Goal: Task Accomplishment & Management: Use online tool/utility

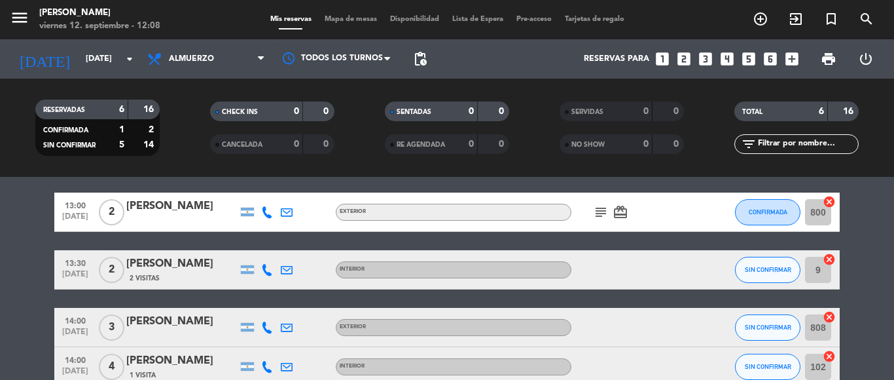
scroll to position [65, 0]
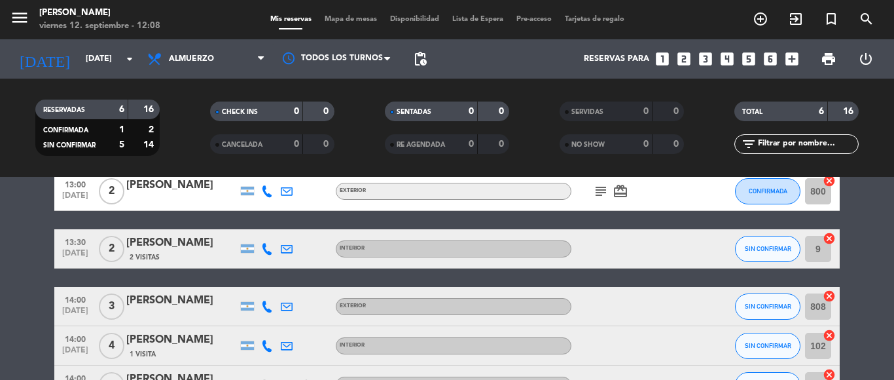
click at [596, 192] on icon "subject" at bounding box center [601, 191] width 16 height 16
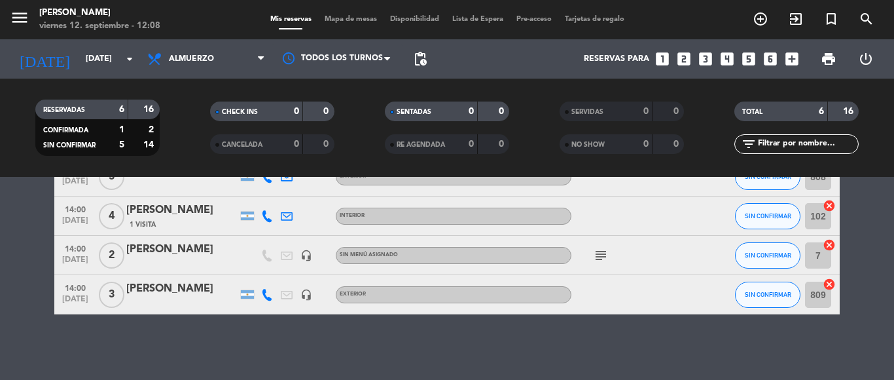
scroll to position [130, 0]
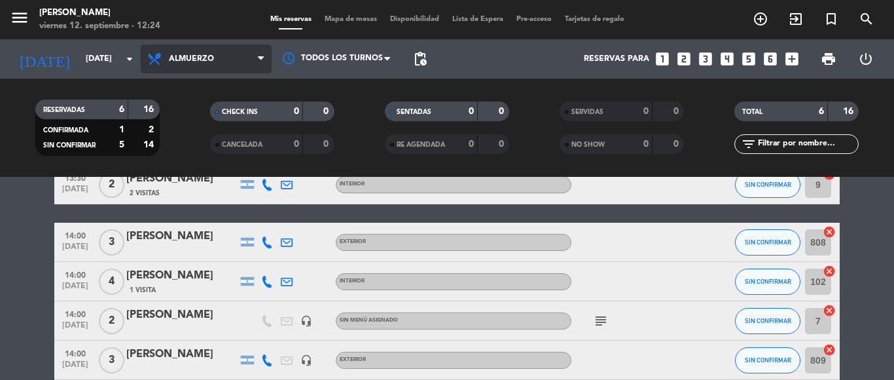
click at [259, 62] on icon at bounding box center [261, 59] width 6 height 10
click at [247, 115] on div "menu Dashi - [GEOGRAPHIC_DATA][PERSON_NAME][DATE] 12. septiembre - 12:24 Mis re…" at bounding box center [447, 88] width 894 height 177
click at [257, 54] on span "Almuerzo" at bounding box center [206, 59] width 131 height 29
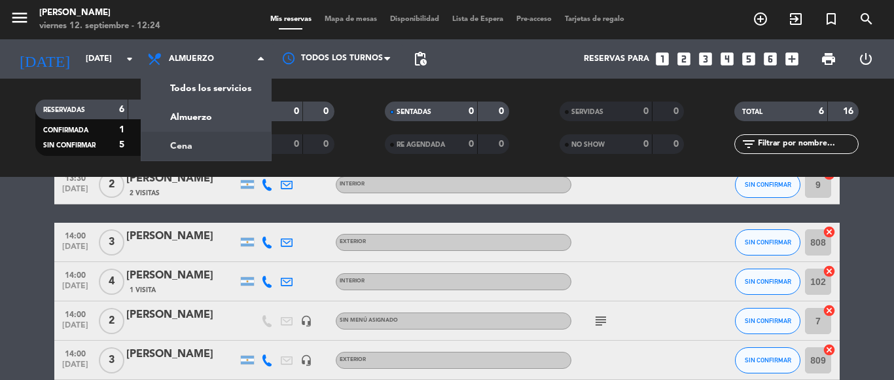
click at [240, 139] on div "menu Dashi - [GEOGRAPHIC_DATA][PERSON_NAME][DATE] 12. septiembre - 12:24 Mis re…" at bounding box center [447, 88] width 894 height 177
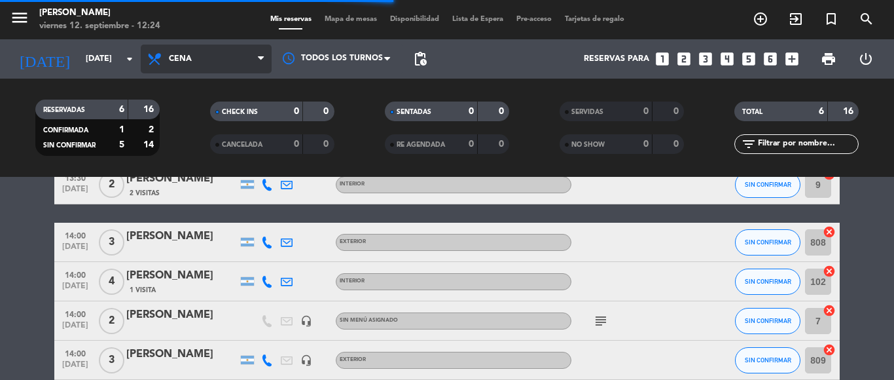
click at [263, 58] on icon at bounding box center [261, 59] width 6 height 10
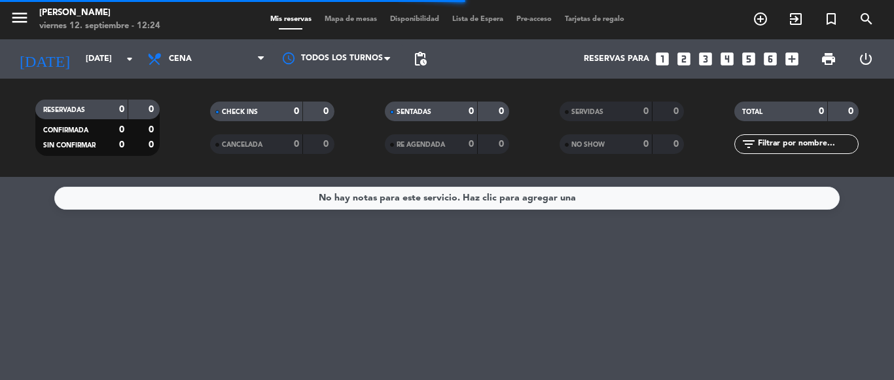
scroll to position [0, 0]
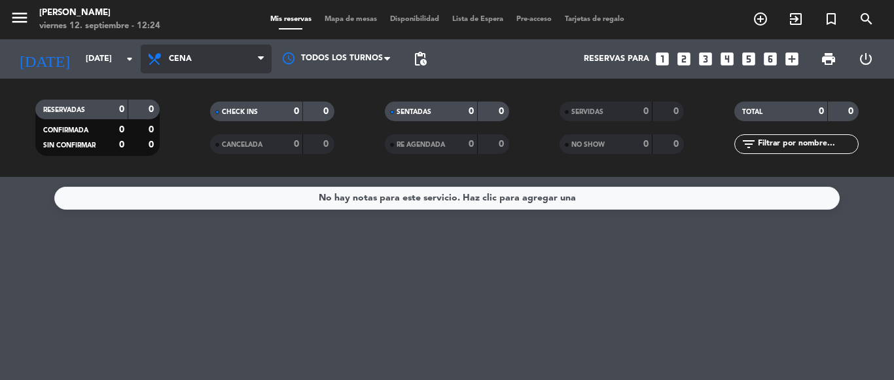
click at [254, 62] on span "Cena" at bounding box center [206, 59] width 131 height 29
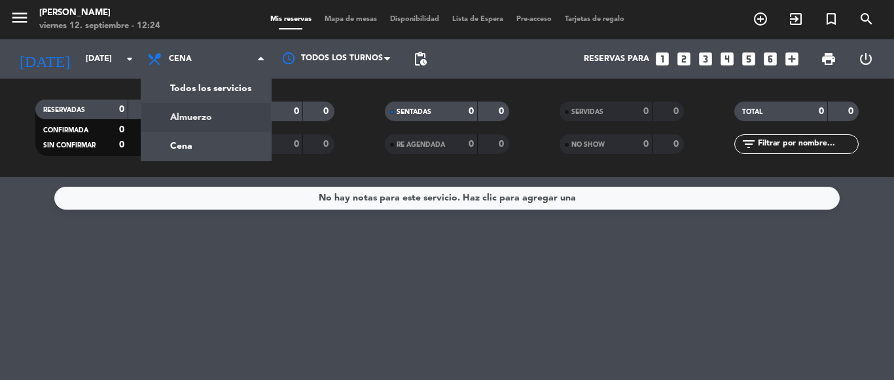
click at [242, 120] on div "menu Dashi - [GEOGRAPHIC_DATA][PERSON_NAME][DATE] 12. septiembre - 12:24 Mis re…" at bounding box center [447, 88] width 894 height 177
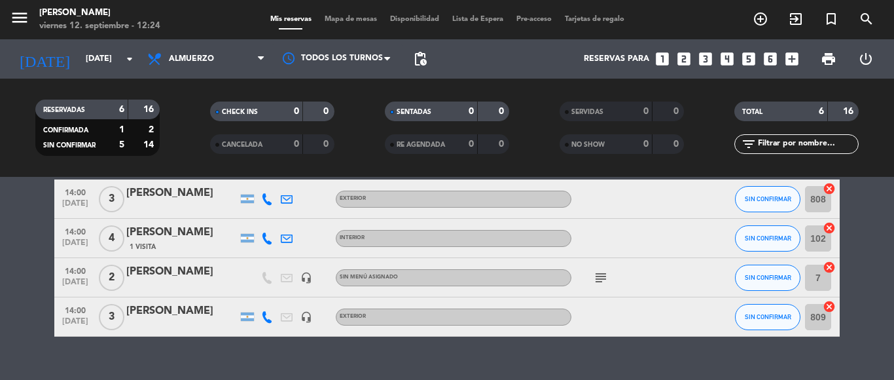
scroll to position [195, 0]
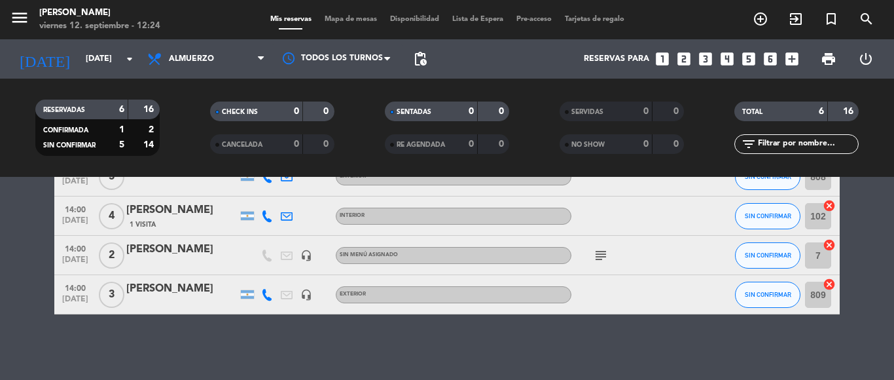
click at [593, 257] on icon "subject" at bounding box center [601, 255] width 16 height 16
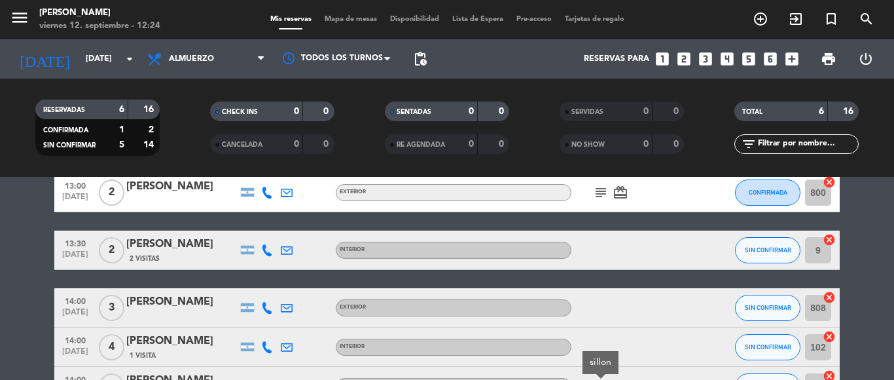
scroll to position [0, 0]
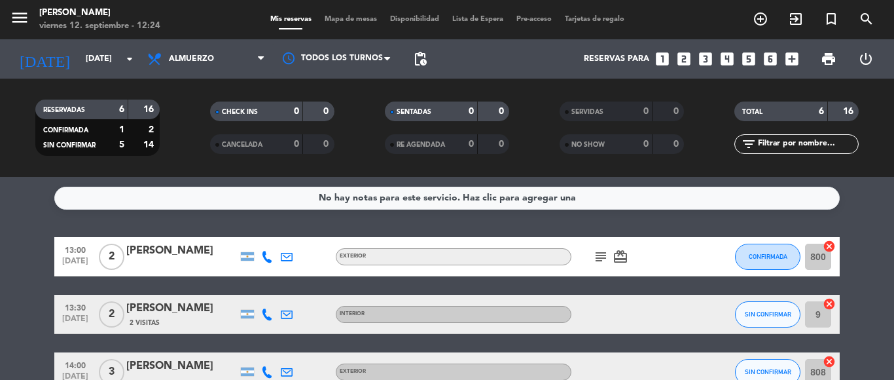
click at [603, 256] on icon "subject" at bounding box center [601, 257] width 16 height 16
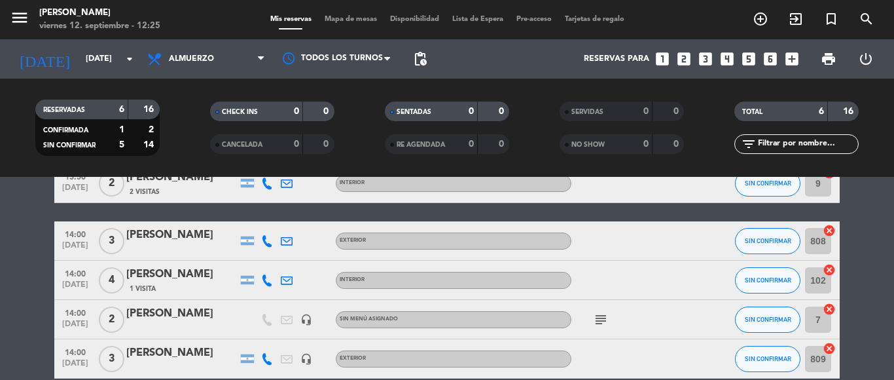
scroll to position [195, 0]
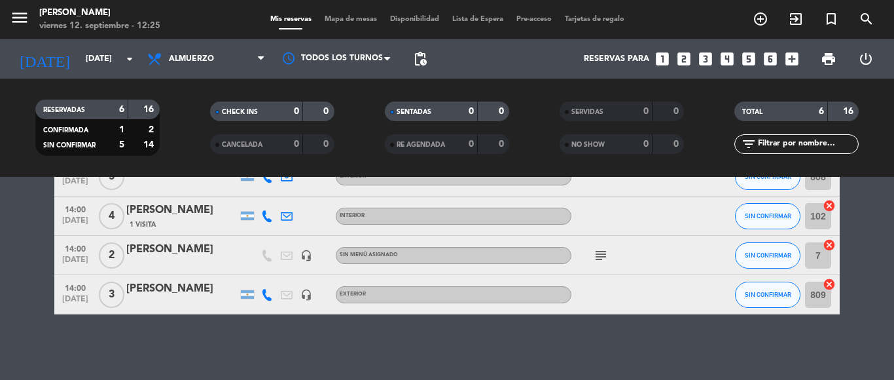
click at [594, 254] on icon "subject" at bounding box center [601, 255] width 16 height 16
click at [514, 345] on div "No hay notas para este servicio. Haz clic para agregar una 13:00 [DATE] 2 [PERS…" at bounding box center [447, 278] width 894 height 203
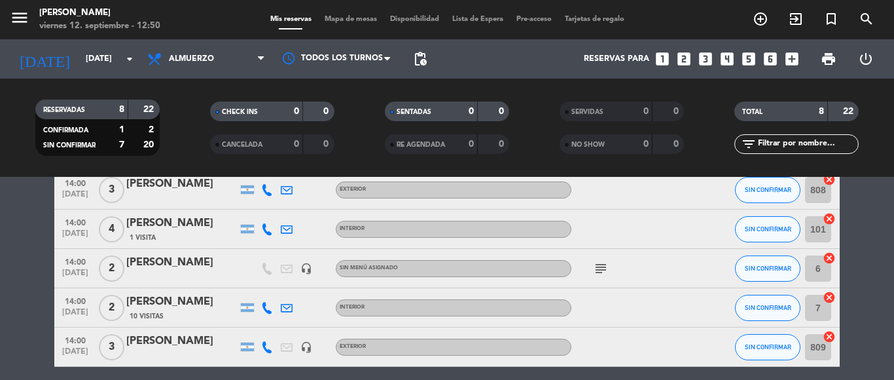
scroll to position [196, 0]
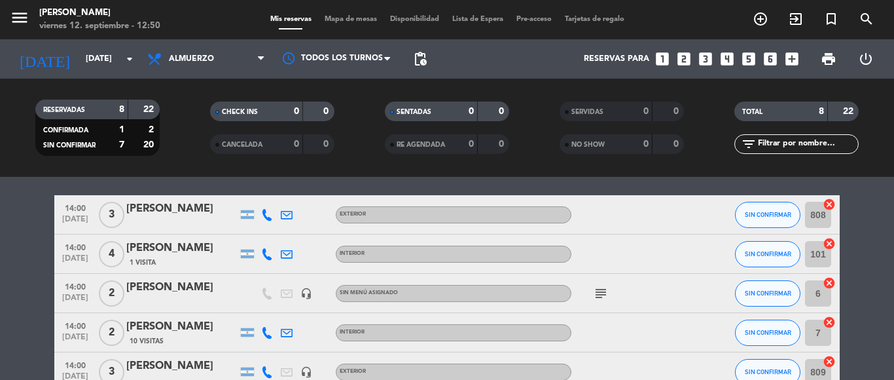
click at [596, 294] on icon "subject" at bounding box center [601, 293] width 16 height 16
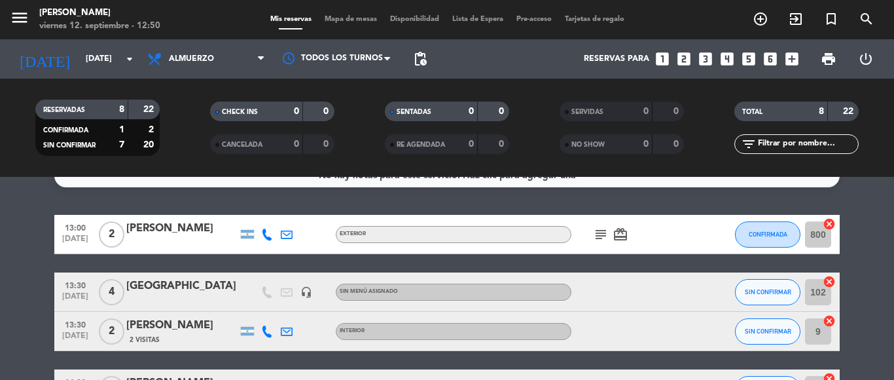
scroll to position [0, 0]
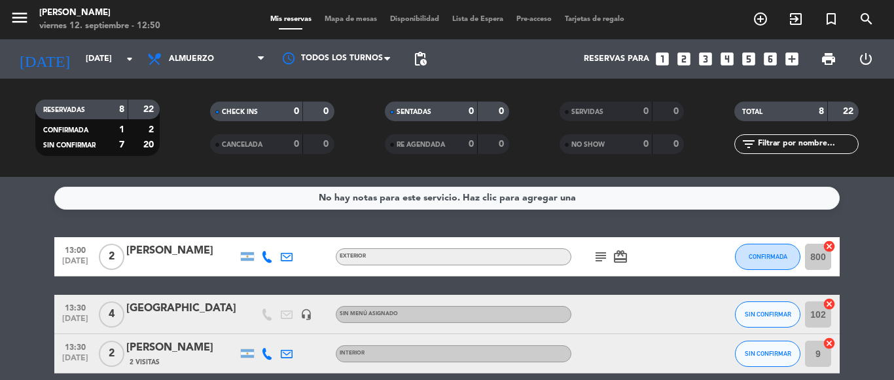
click at [596, 255] on icon "subject" at bounding box center [601, 257] width 16 height 16
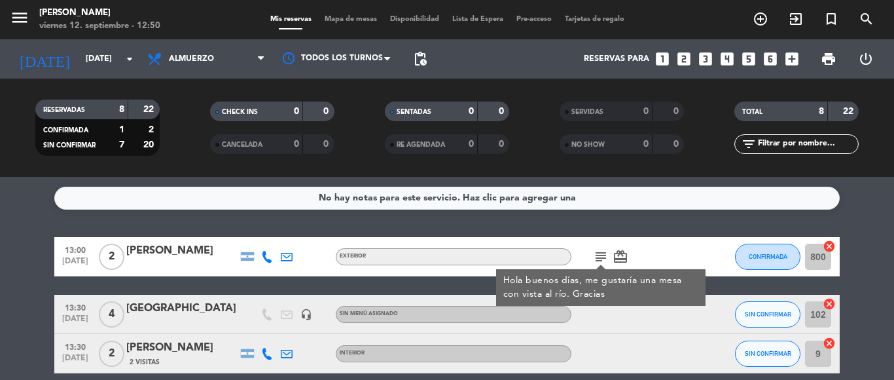
click at [596, 255] on icon "subject" at bounding box center [601, 257] width 16 height 16
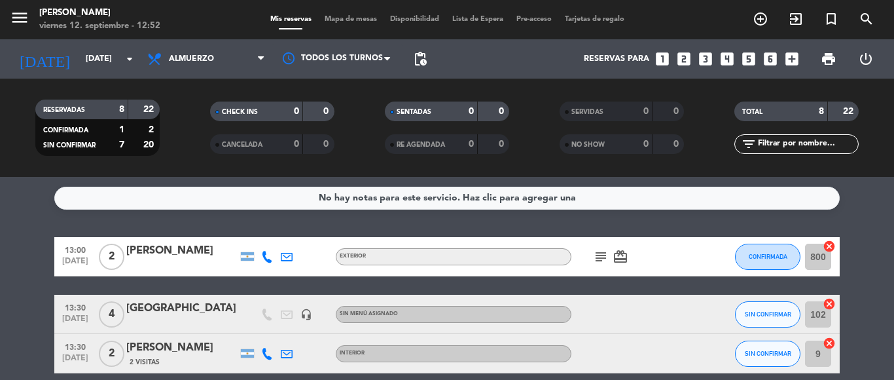
click at [594, 256] on icon "subject" at bounding box center [601, 257] width 16 height 16
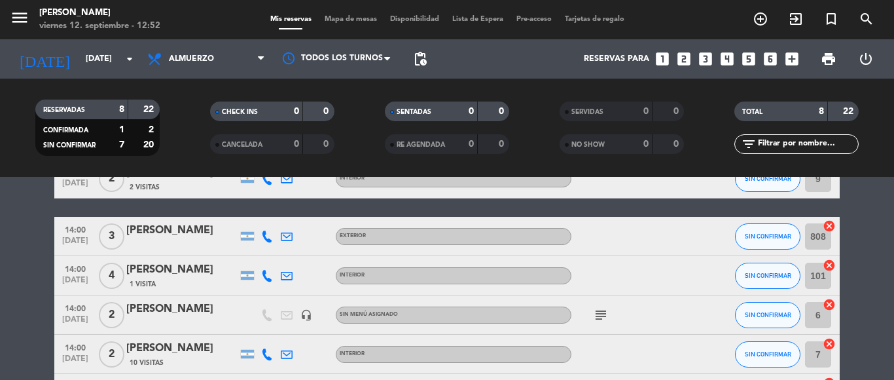
scroll to position [196, 0]
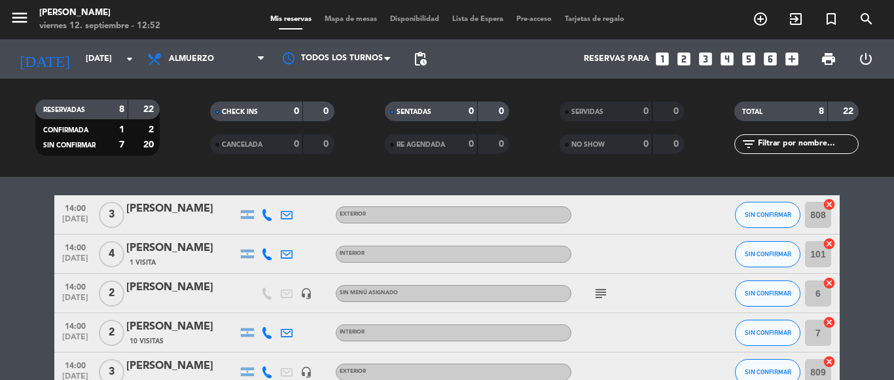
click at [594, 297] on icon "subject" at bounding box center [601, 293] width 16 height 16
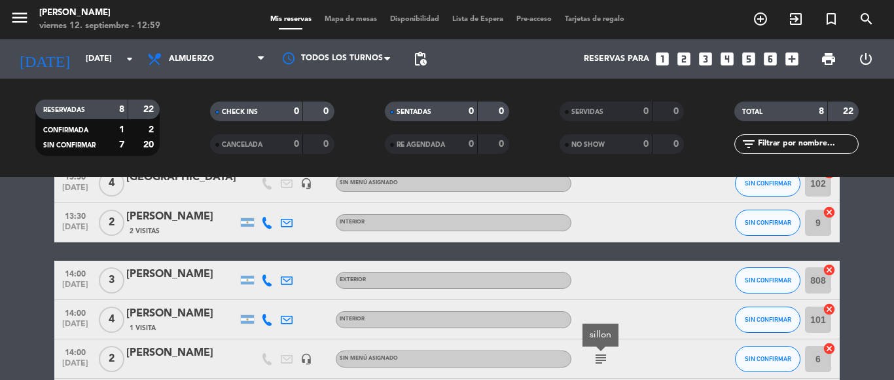
scroll to position [0, 0]
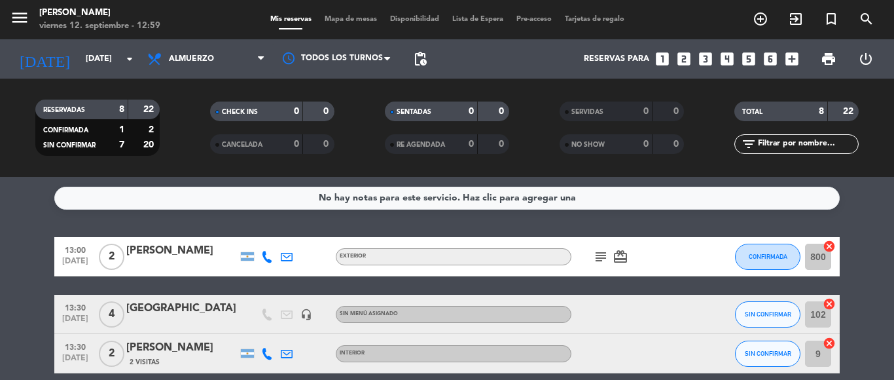
click at [594, 254] on icon "subject" at bounding box center [601, 257] width 16 height 16
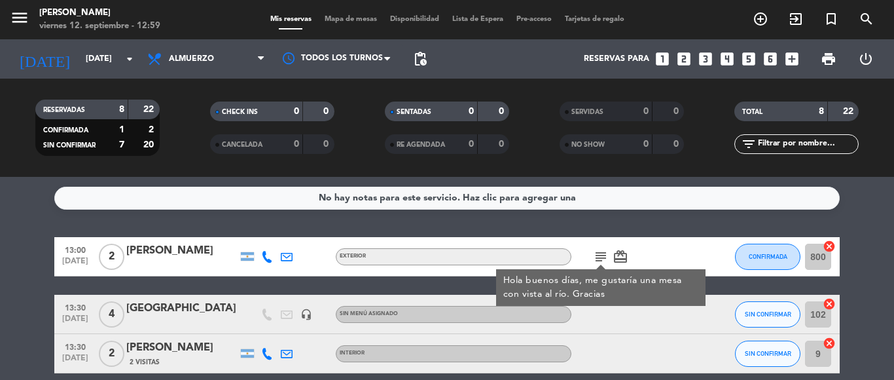
click at [162, 257] on div "[PERSON_NAME]" at bounding box center [181, 250] width 111 height 17
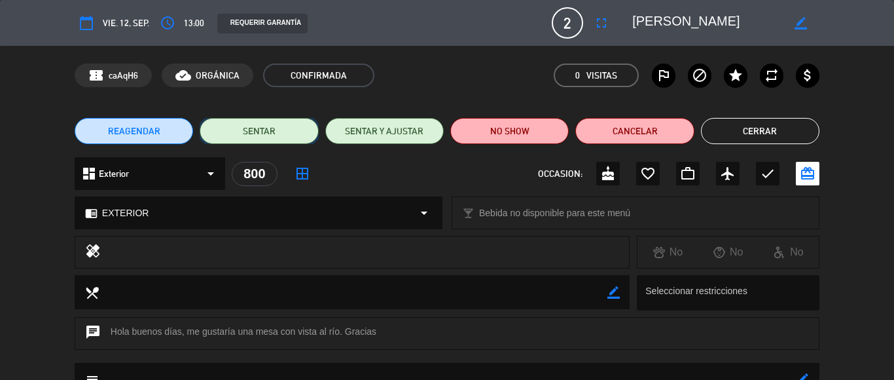
click at [238, 130] on button "SENTAR" at bounding box center [259, 131] width 118 height 26
